Goal: Find contact information: Obtain details needed to contact an individual or organization

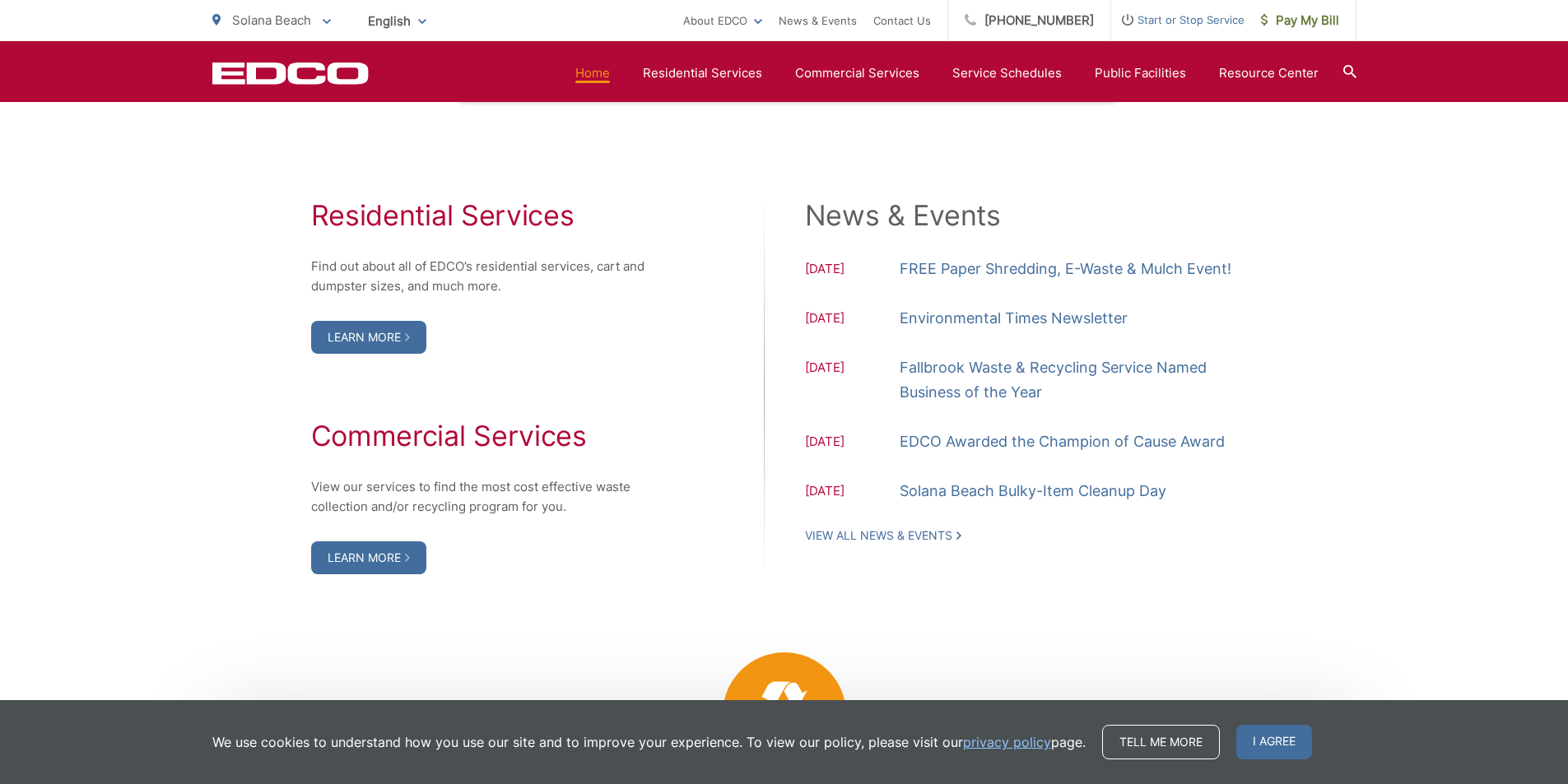
scroll to position [1644, 0]
click at [362, 565] on link "Learn More" at bounding box center [368, 556] width 115 height 32
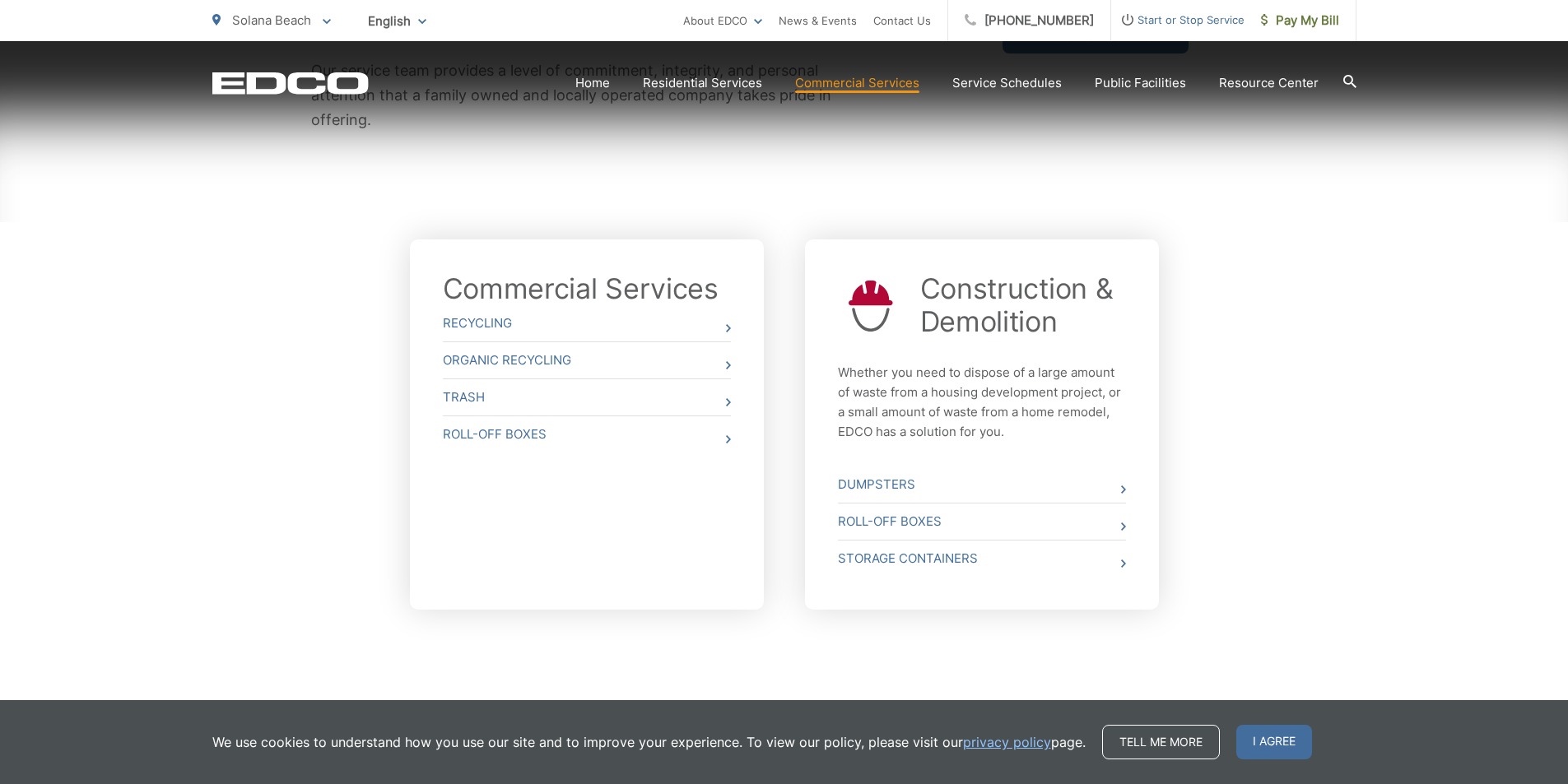
scroll to position [510, 0]
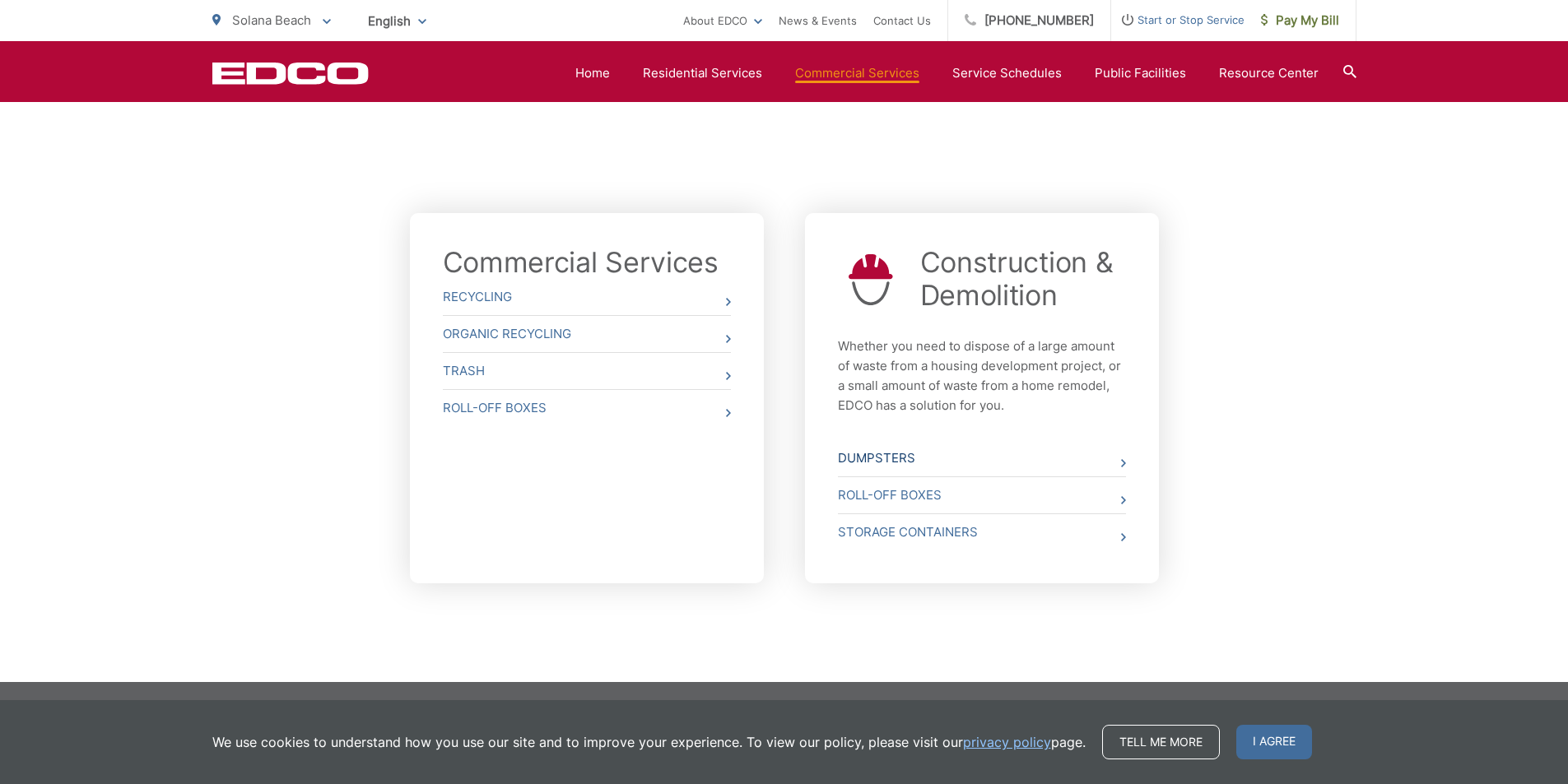
click at [885, 455] on link "Dumpsters" at bounding box center [982, 458] width 288 height 36
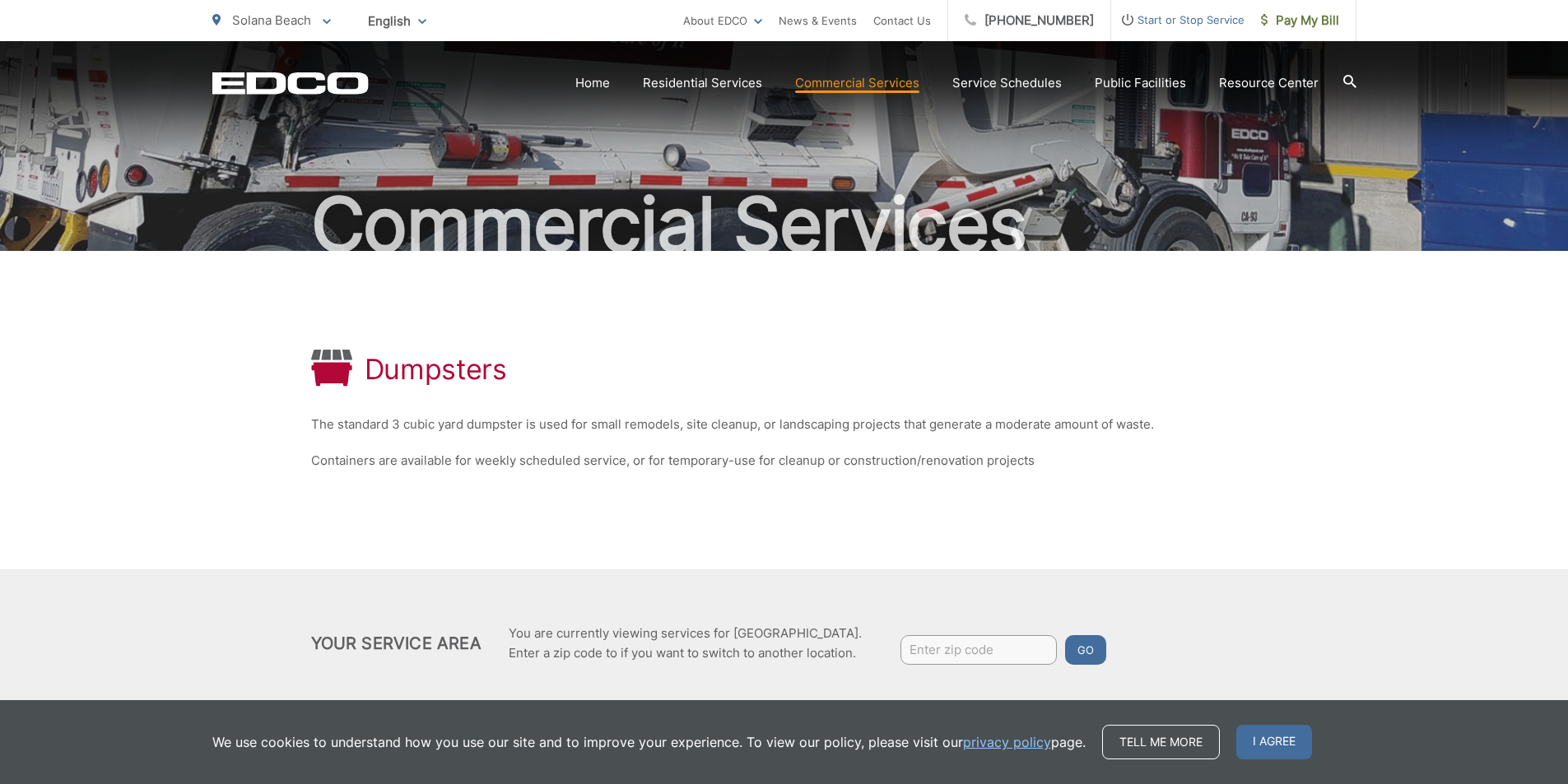
scroll to position [114, 0]
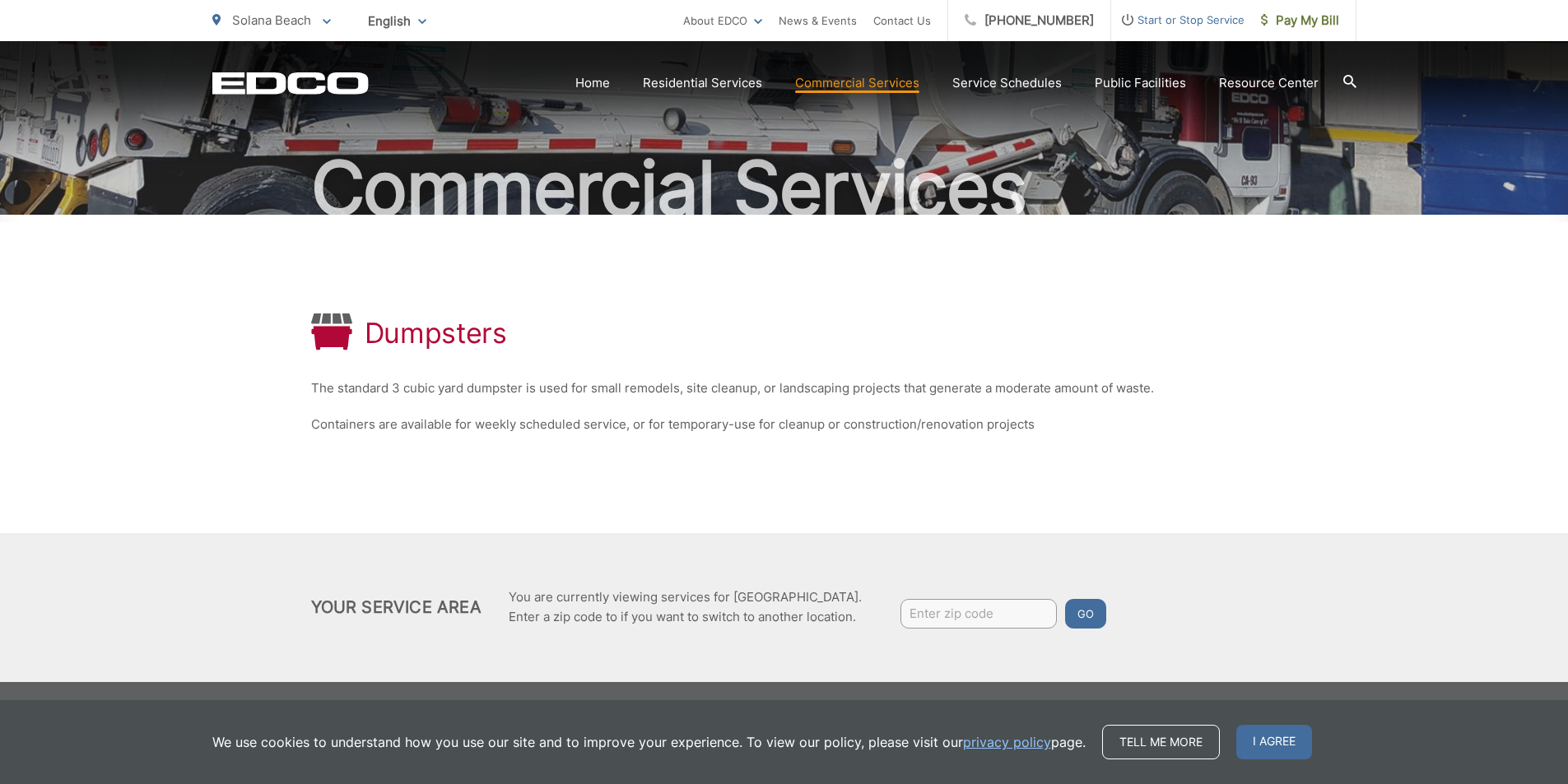
click at [958, 614] on input "Enter zip code" at bounding box center [978, 613] width 157 height 30
type input "92075"
click at [1078, 610] on button "Go" at bounding box center [1085, 613] width 41 height 30
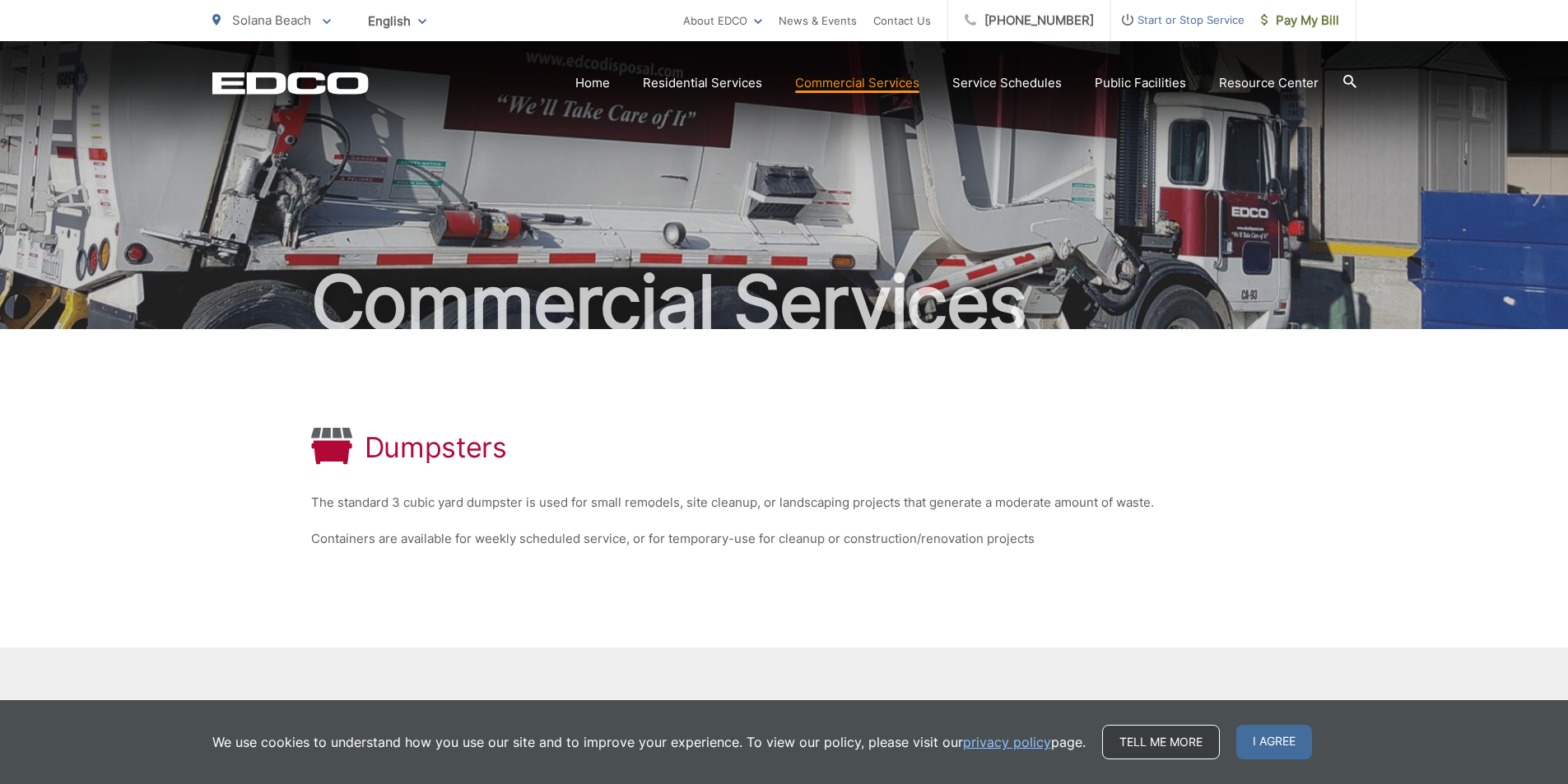
click at [1160, 736] on link "Tell me more" at bounding box center [1160, 742] width 117 height 34
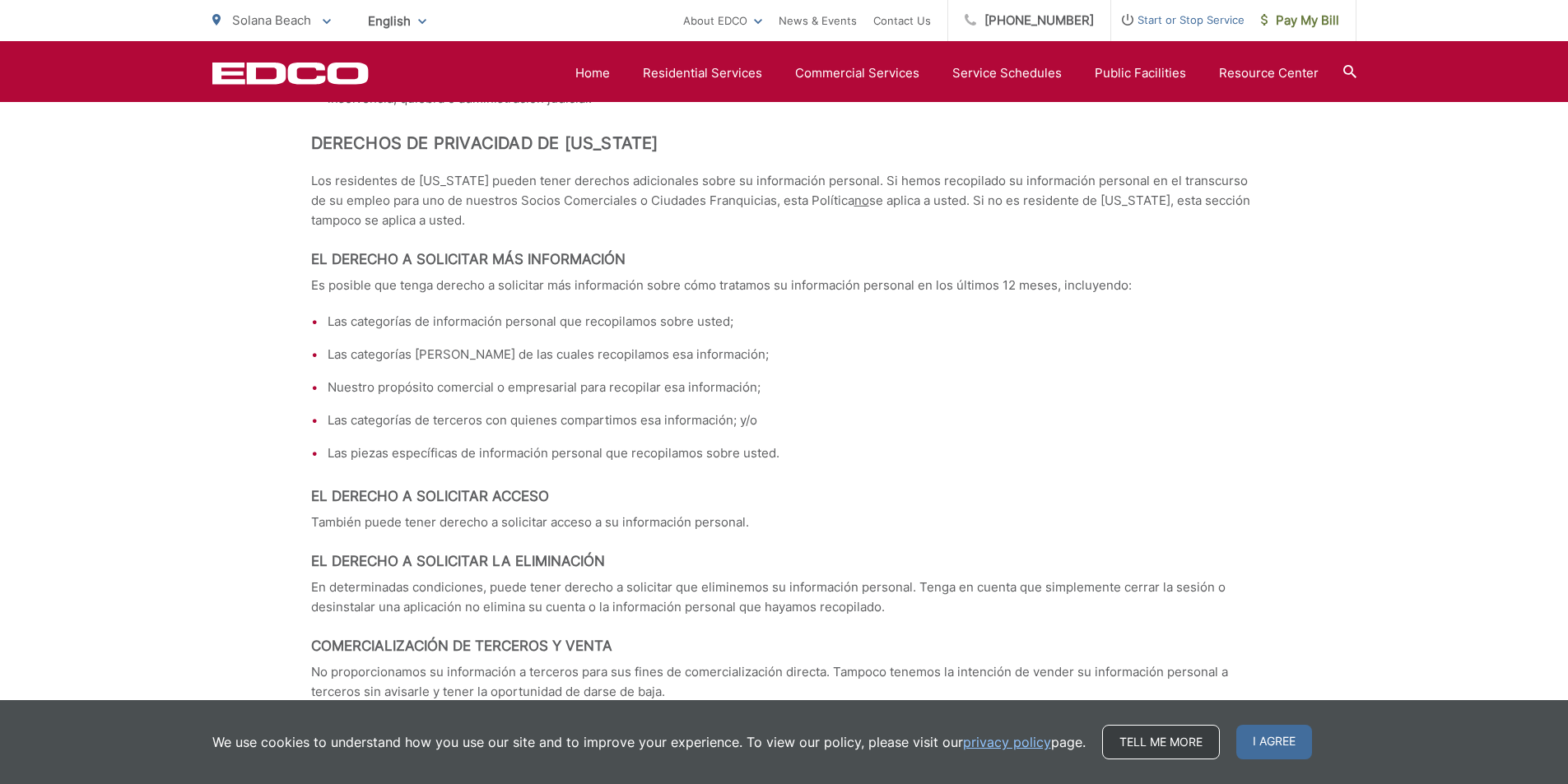
scroll to position [6003, 0]
click at [1257, 738] on span "I agree" at bounding box center [1273, 742] width 75 height 34
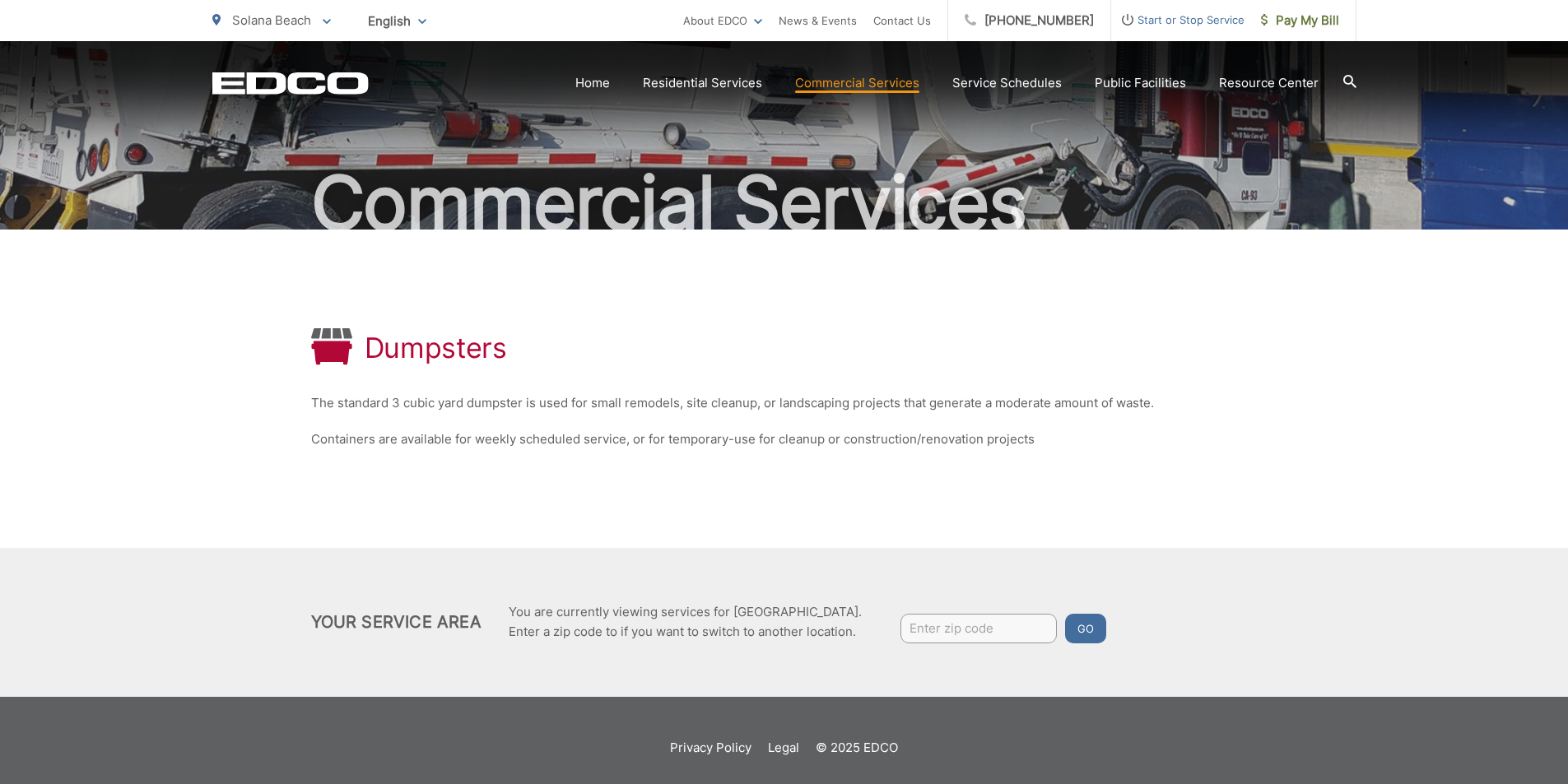
scroll to position [114, 0]
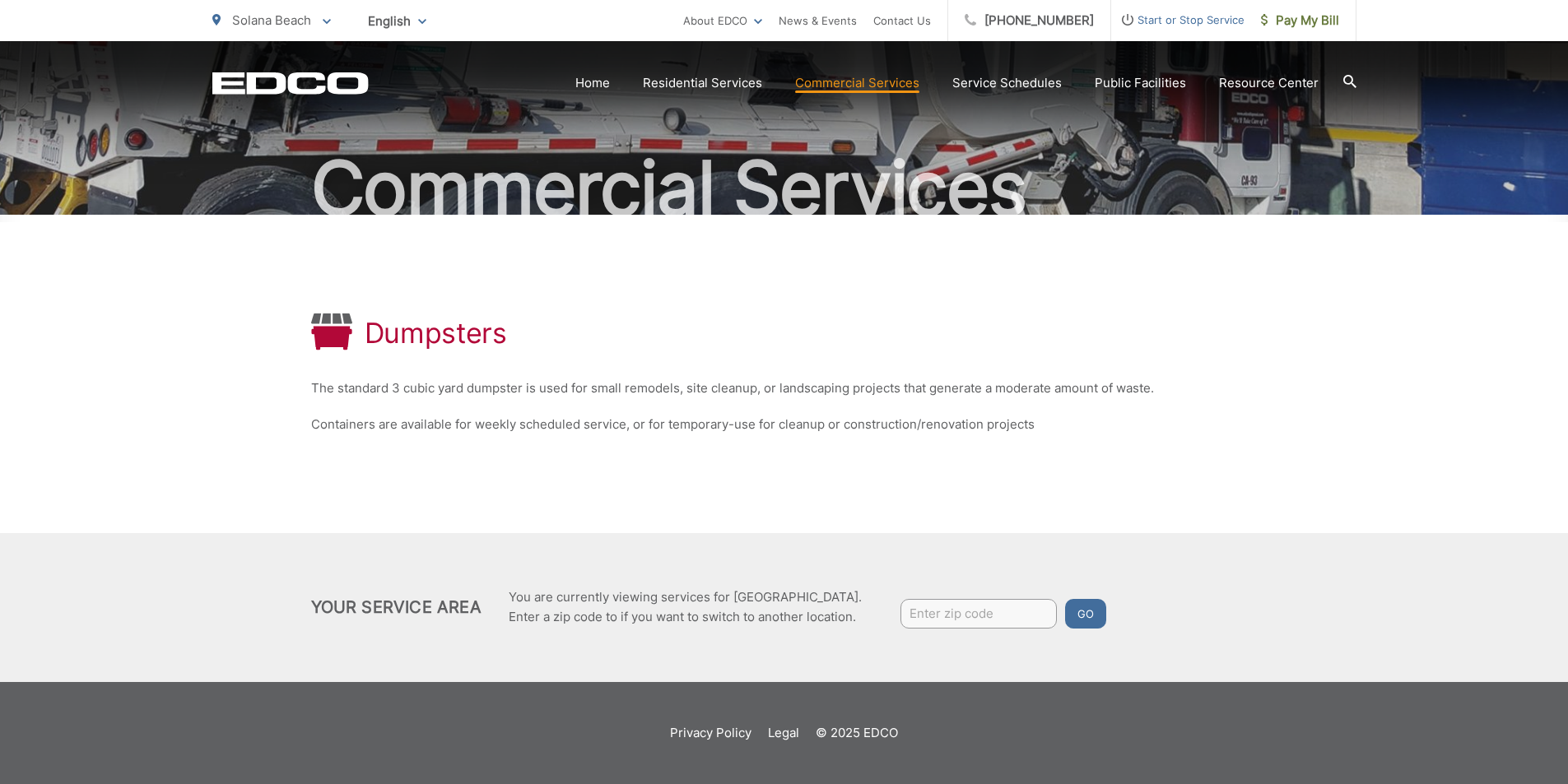
click at [938, 611] on input "Enter zip code" at bounding box center [978, 613] width 157 height 30
type input "92075"
click at [1077, 615] on button "Go" at bounding box center [1085, 613] width 41 height 30
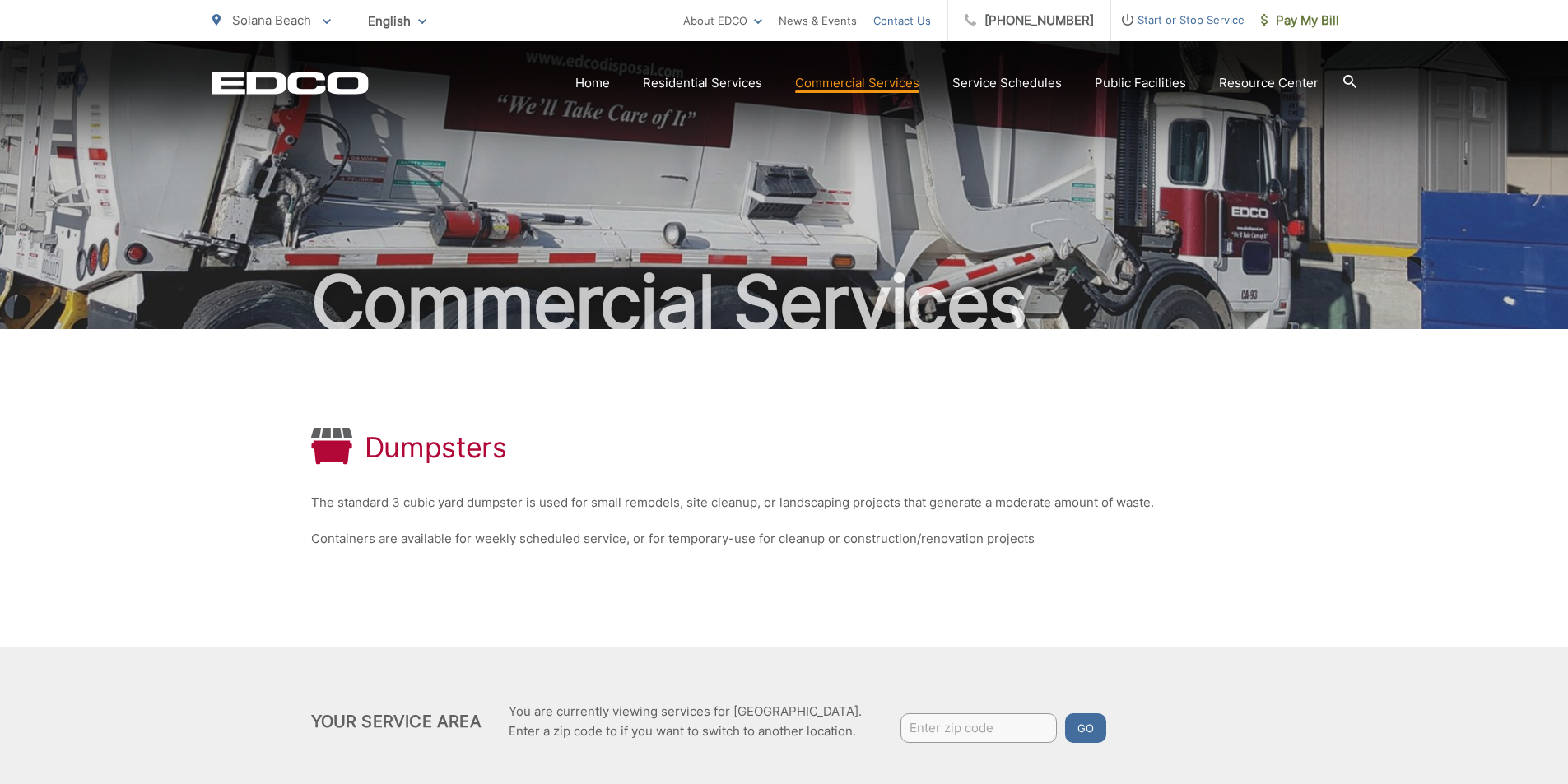
click at [910, 20] on link "Contact Us" at bounding box center [902, 20] width 57 height 20
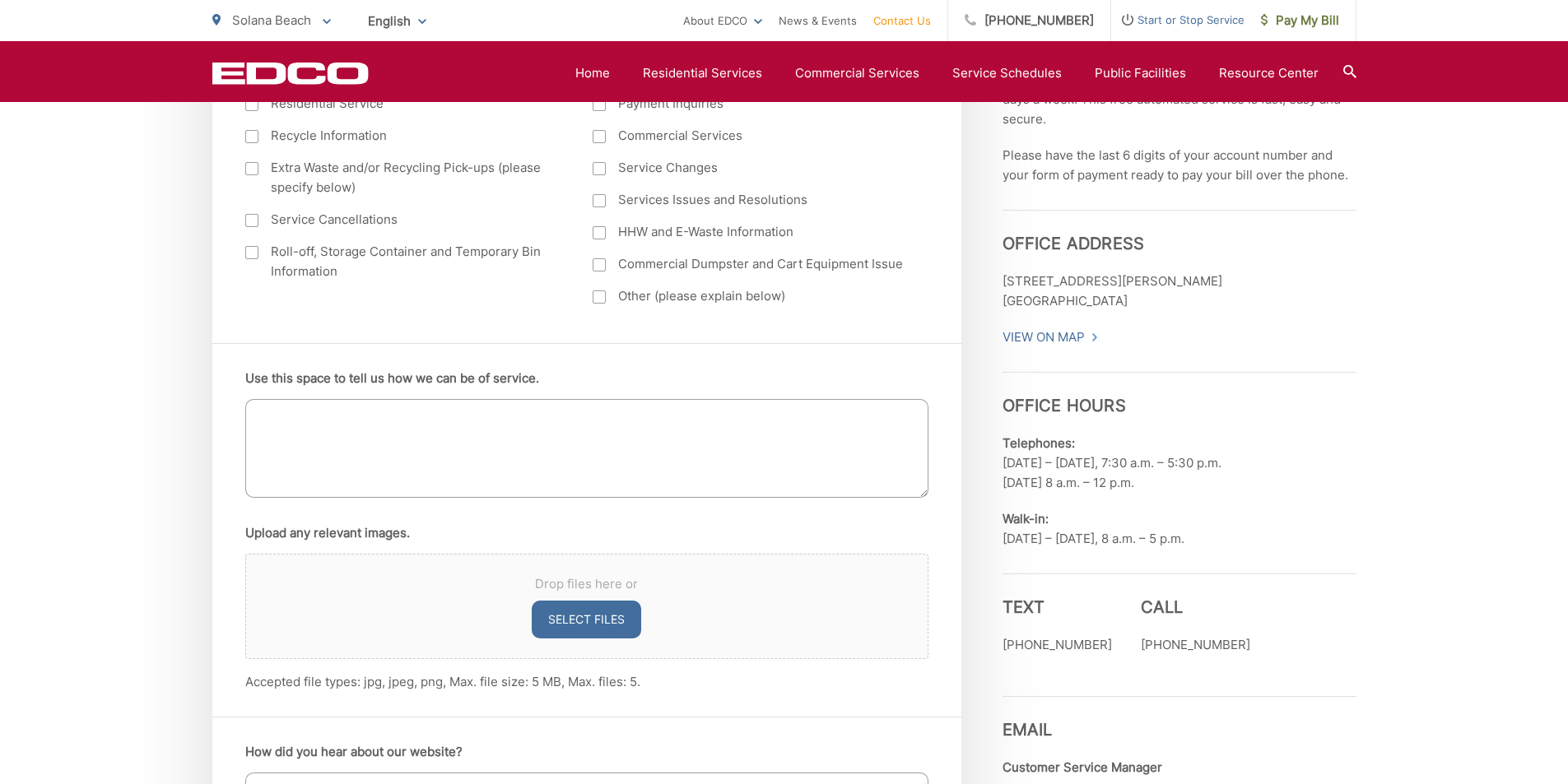
scroll to position [821, 0]
click at [254, 260] on label "Roll-off, Storage Container and Temporary Bin Information" at bounding box center [403, 260] width 315 height 39
click at [0, 0] on input "Roll-off, Storage Container and Temporary Bin Information" at bounding box center [0, 0] width 0 height 0
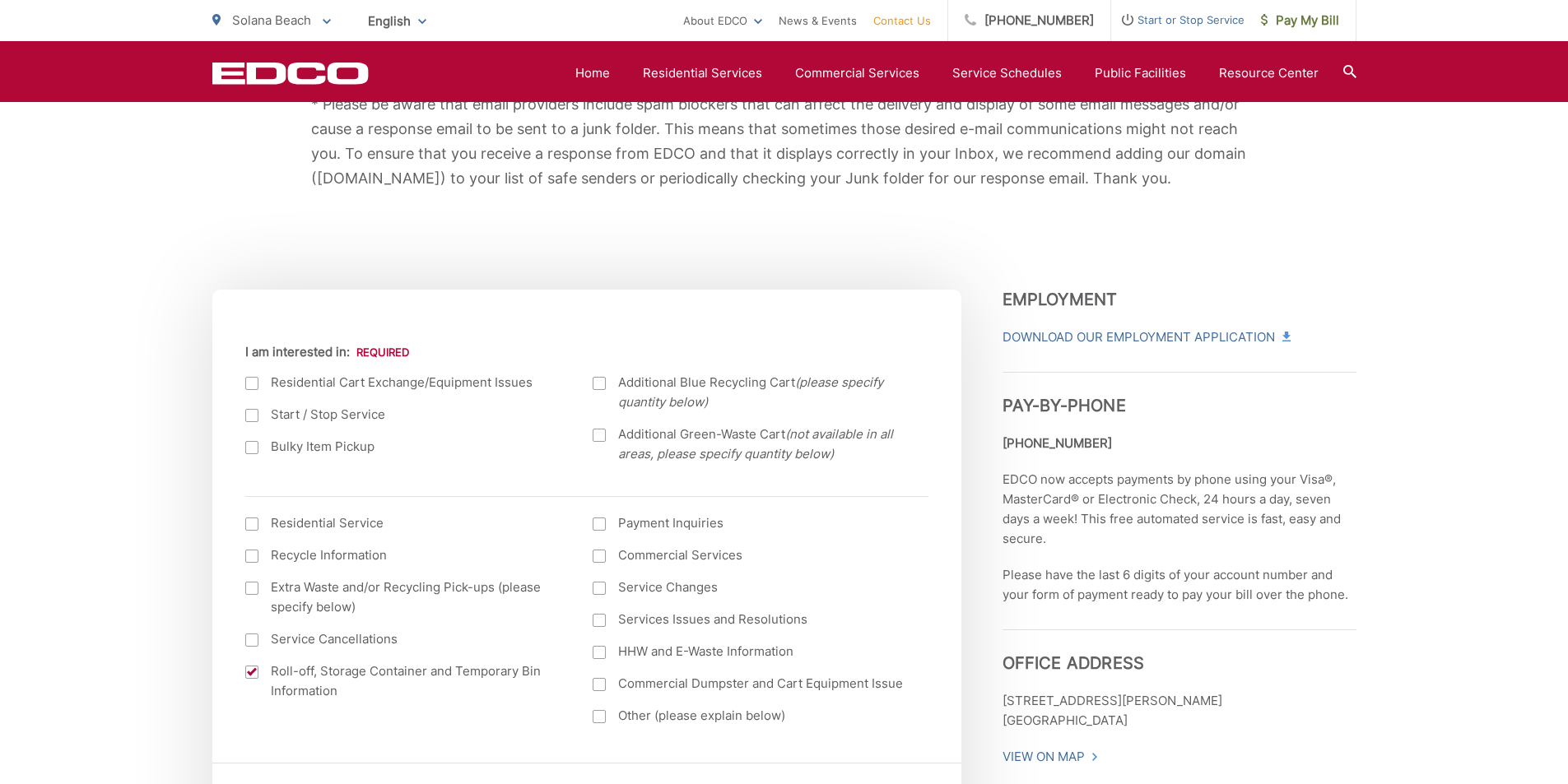
scroll to position [0, 0]
